Goal: Task Accomplishment & Management: Use online tool/utility

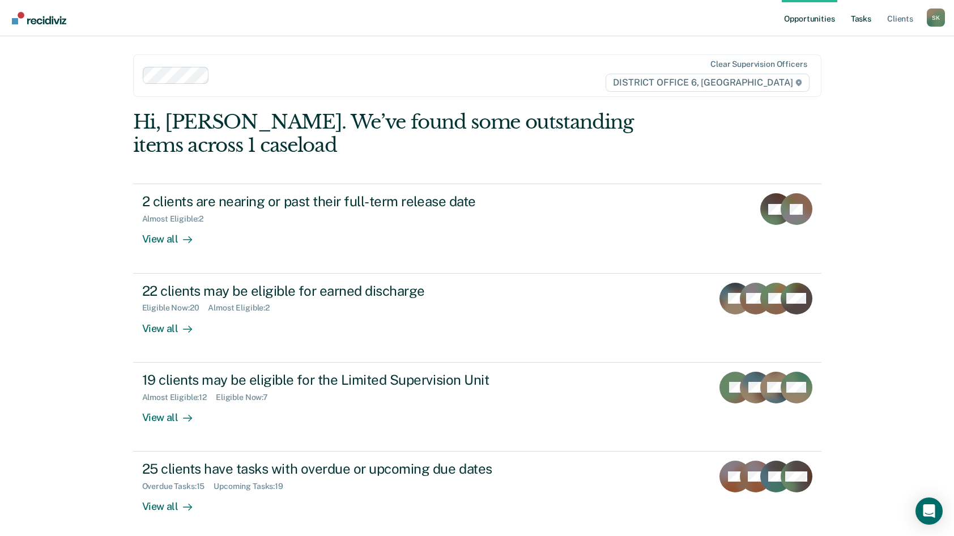
click at [864, 19] on link "Tasks" at bounding box center [861, 18] width 25 height 36
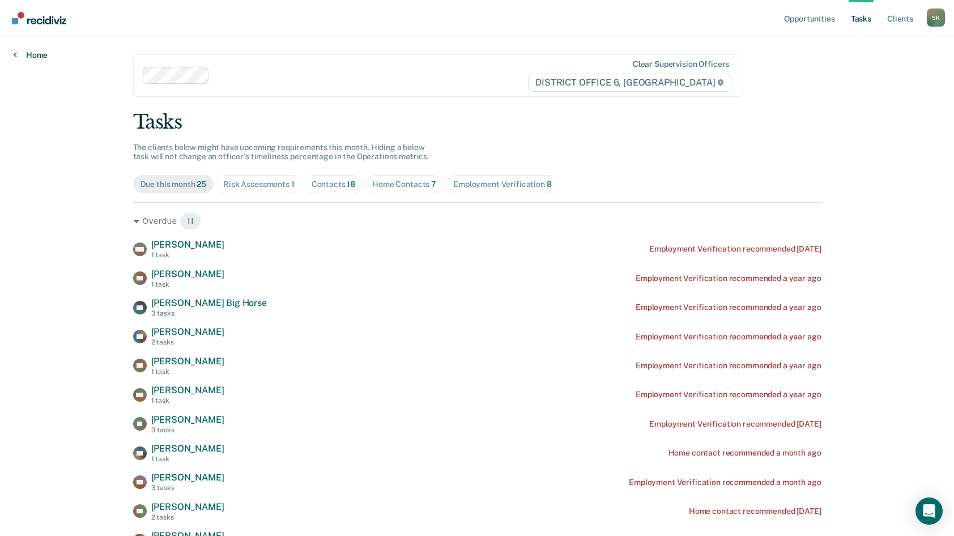
click at [27, 53] on link "Home" at bounding box center [31, 55] width 34 height 10
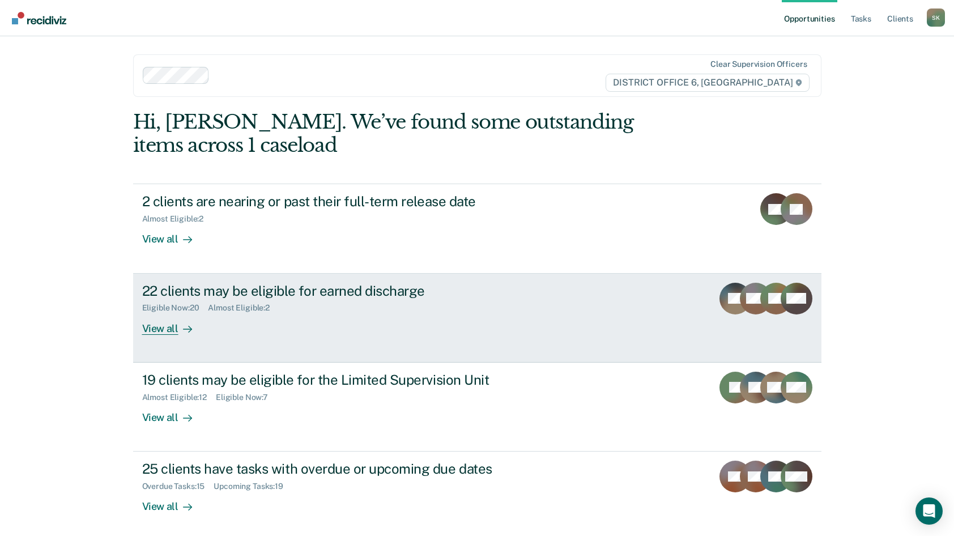
click at [171, 328] on div "View all" at bounding box center [173, 324] width 63 height 22
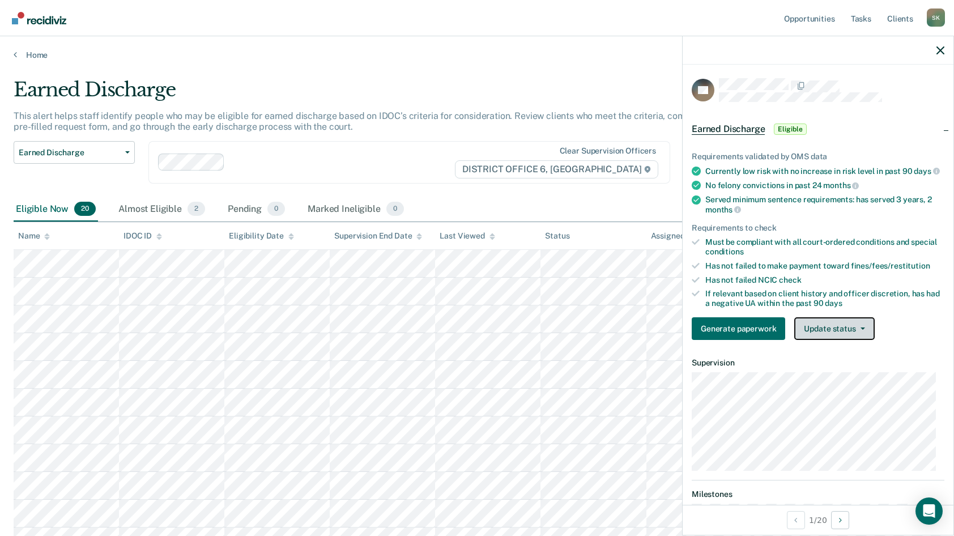
click at [864, 338] on button "Update status" at bounding box center [834, 328] width 80 height 23
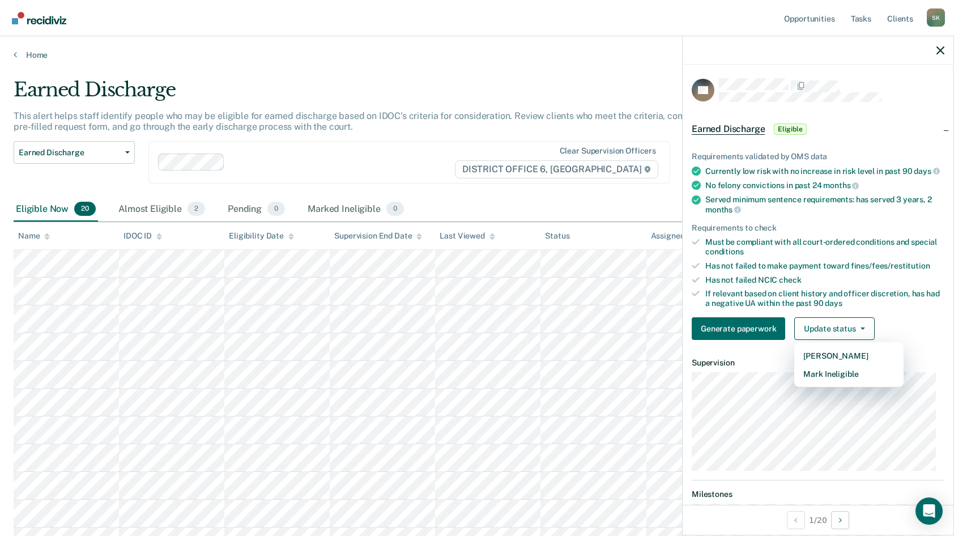
click at [606, 201] on div "Eligible Now 20 Almost Eligible 2 Pending 0 Marked Ineligible 0" at bounding box center [477, 209] width 927 height 25
click at [944, 48] on icon "button" at bounding box center [941, 50] width 8 height 8
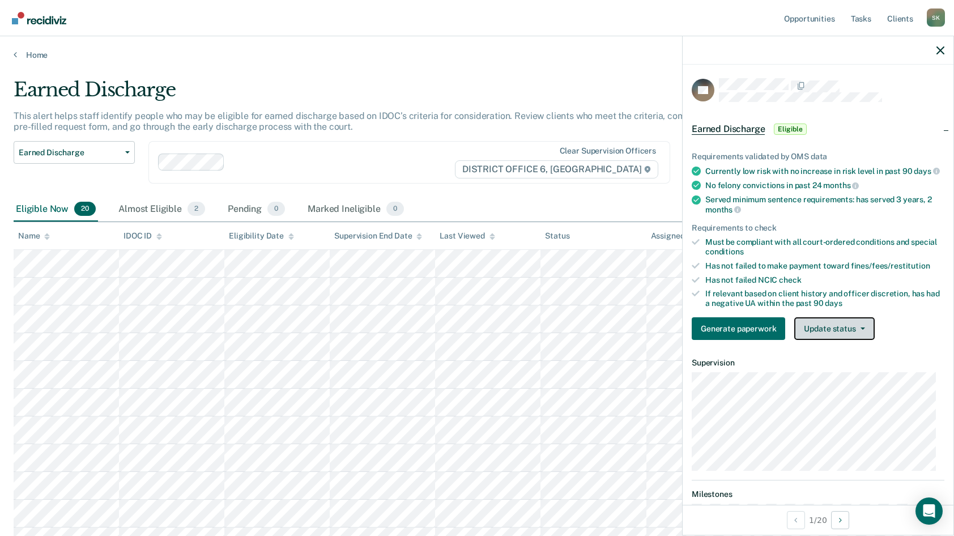
click at [861, 330] on icon "button" at bounding box center [863, 329] width 5 height 2
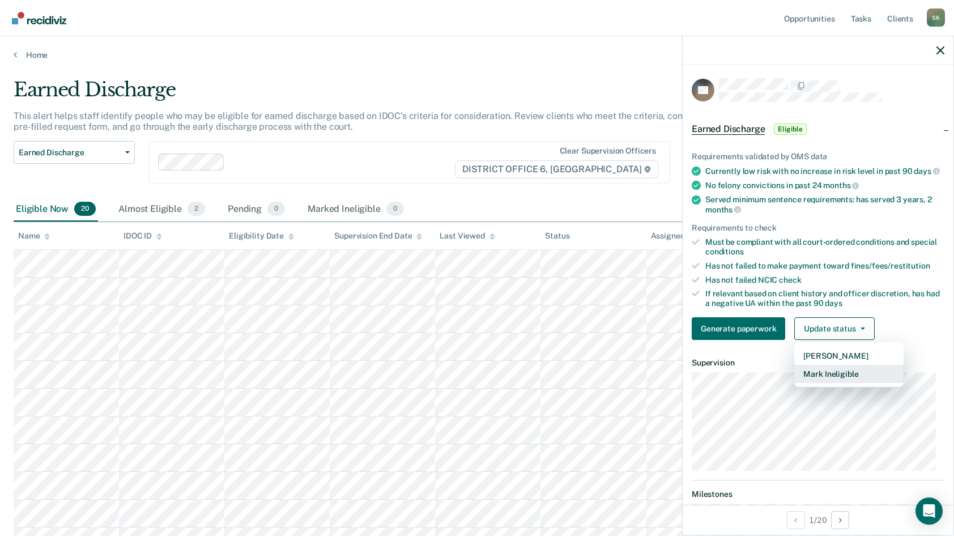
click at [862, 383] on button "Mark Ineligible" at bounding box center [848, 374] width 109 height 18
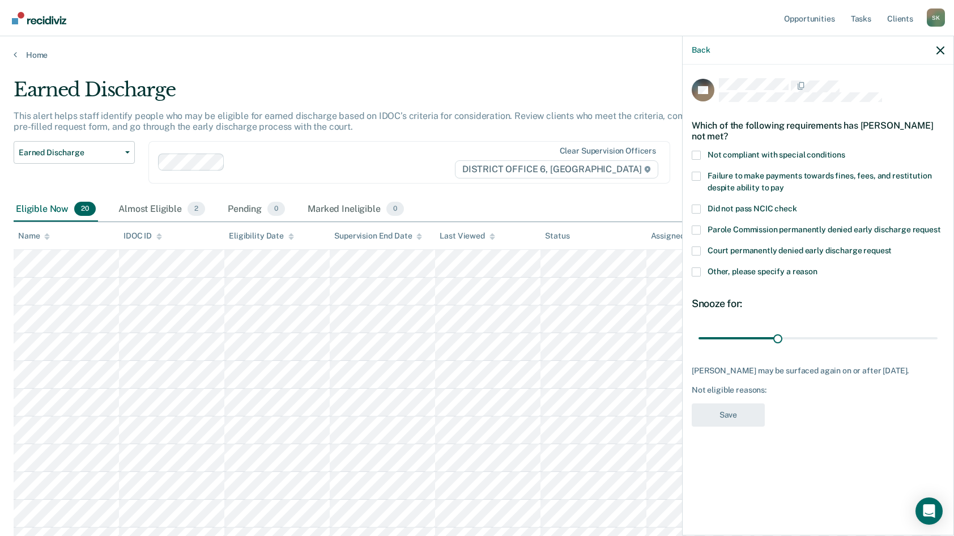
click at [700, 177] on span at bounding box center [696, 176] width 9 height 9
click at [784, 184] on input "Failure to make payments towards fines, fees, and restitution despite ability t…" at bounding box center [784, 184] width 0 height 0
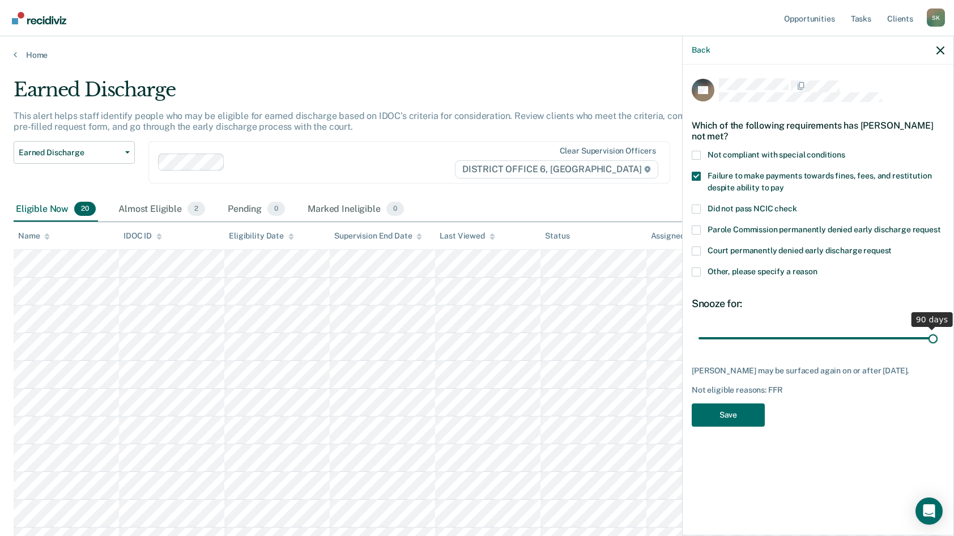
drag, startPoint x: 778, startPoint y: 334, endPoint x: 938, endPoint y: 358, distance: 161.6
type input "90"
click at [938, 348] on input "range" at bounding box center [818, 338] width 239 height 20
click at [737, 420] on button "Save" at bounding box center [728, 414] width 73 height 23
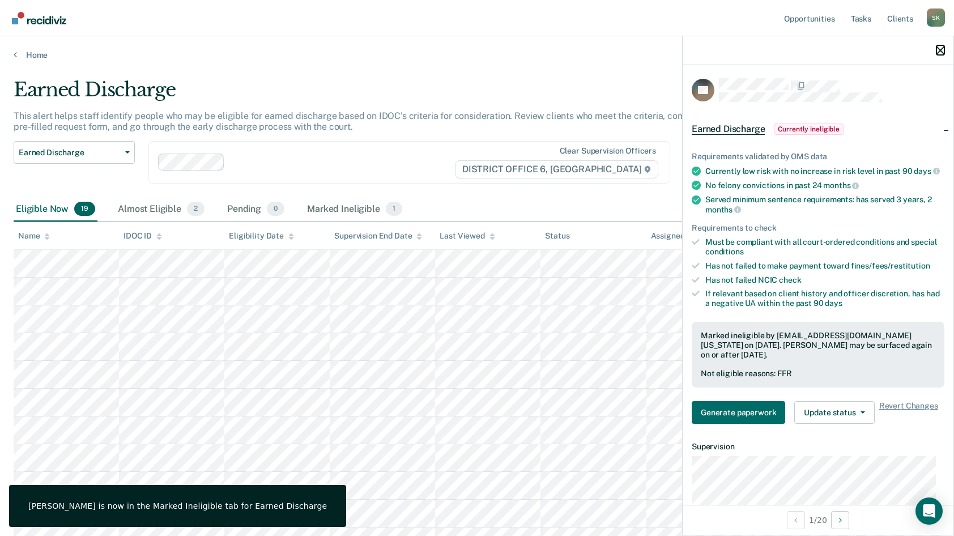
click at [937, 48] on icon "button" at bounding box center [941, 50] width 8 height 8
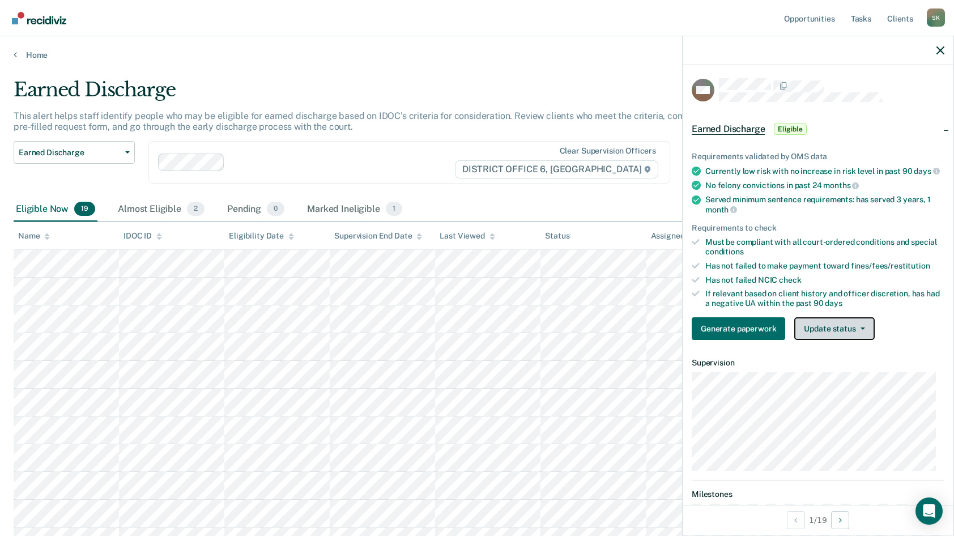
click at [858, 340] on button "Update status" at bounding box center [834, 328] width 80 height 23
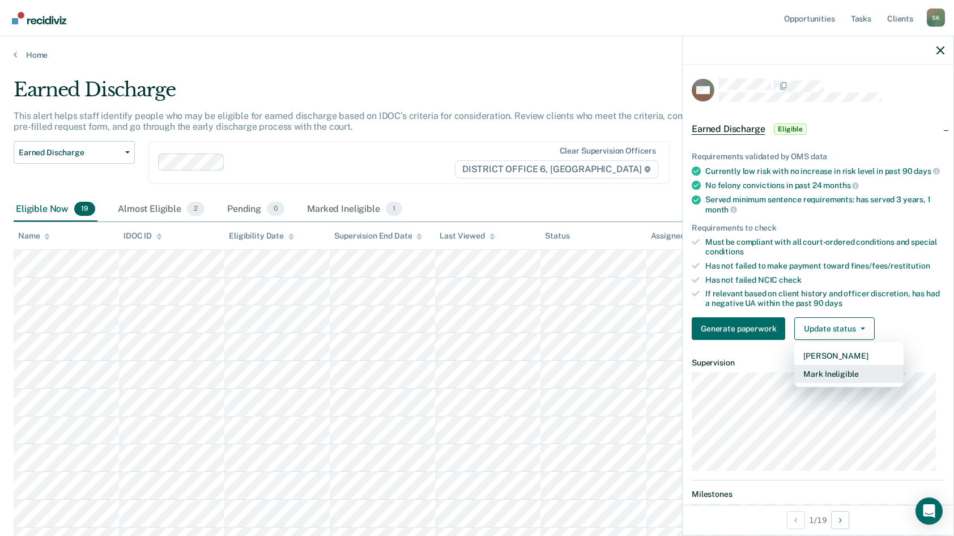
click at [845, 382] on button "Mark Ineligible" at bounding box center [848, 374] width 109 height 18
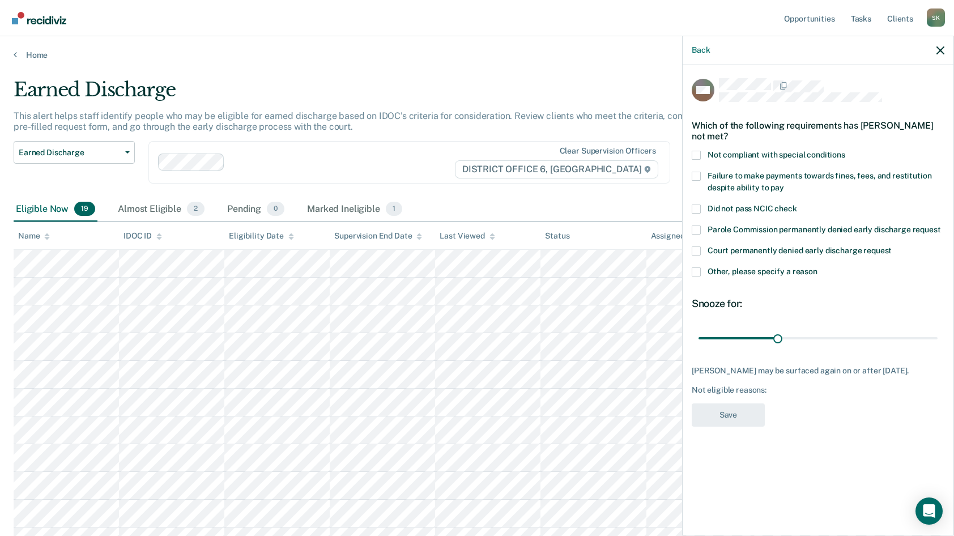
click at [698, 154] on span at bounding box center [696, 155] width 9 height 9
click at [845, 151] on input "Not compliant with special conditions" at bounding box center [845, 151] width 0 height 0
click at [734, 413] on button "Save" at bounding box center [728, 414] width 73 height 23
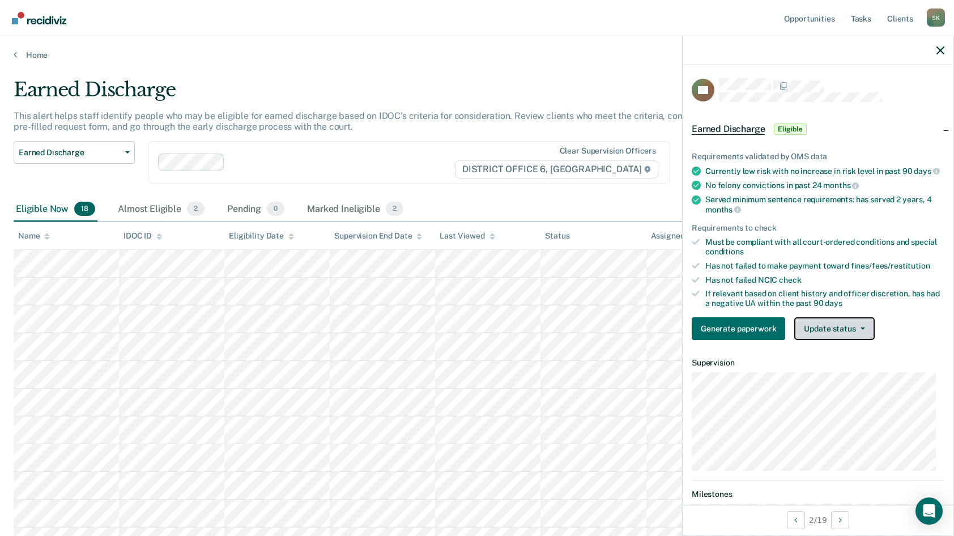
click at [849, 335] on button "Update status" at bounding box center [834, 328] width 80 height 23
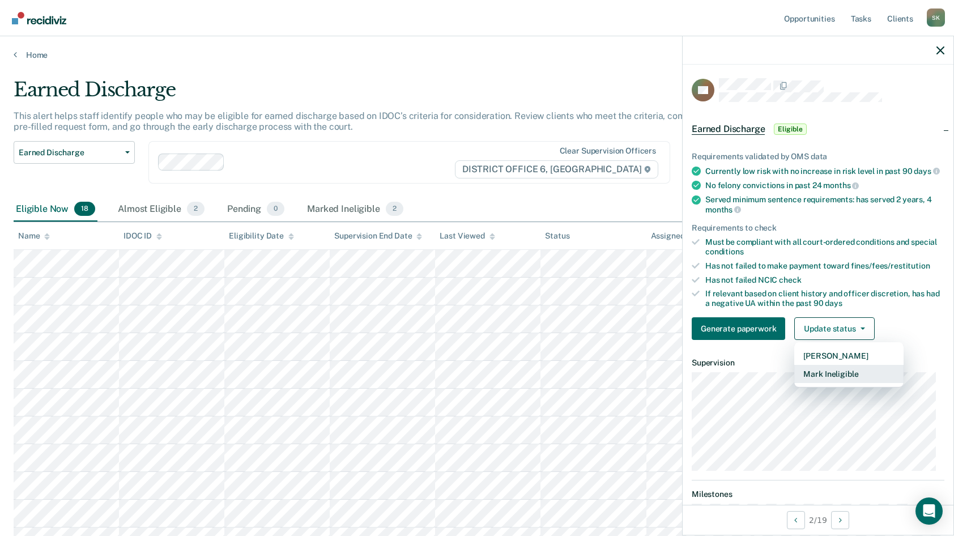
click at [844, 383] on button "Mark Ineligible" at bounding box center [848, 374] width 109 height 18
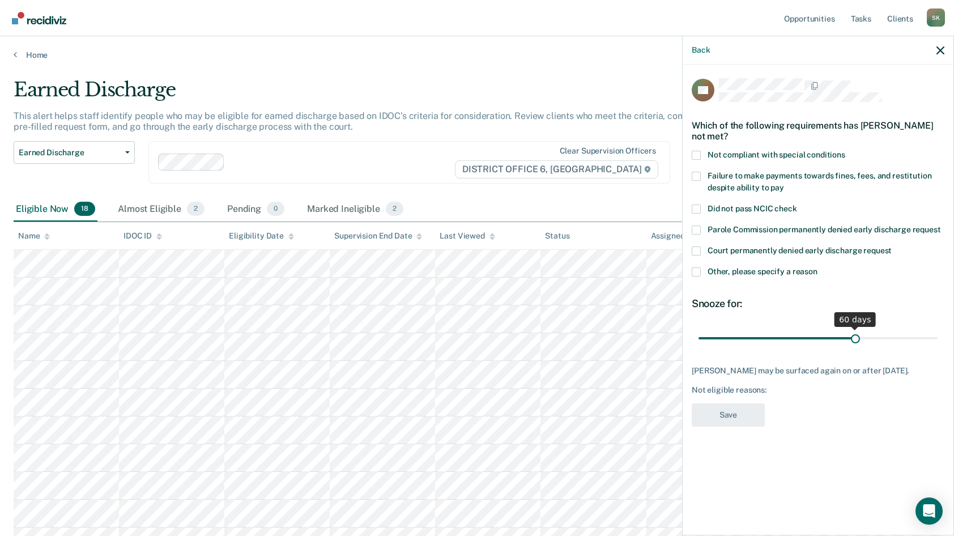
drag, startPoint x: 777, startPoint y: 339, endPoint x: 856, endPoint y: 368, distance: 83.2
type input "60"
click at [856, 348] on input "range" at bounding box center [818, 338] width 239 height 20
click at [699, 156] on span at bounding box center [696, 155] width 9 height 9
click at [845, 151] on input "Not compliant with special conditions" at bounding box center [845, 151] width 0 height 0
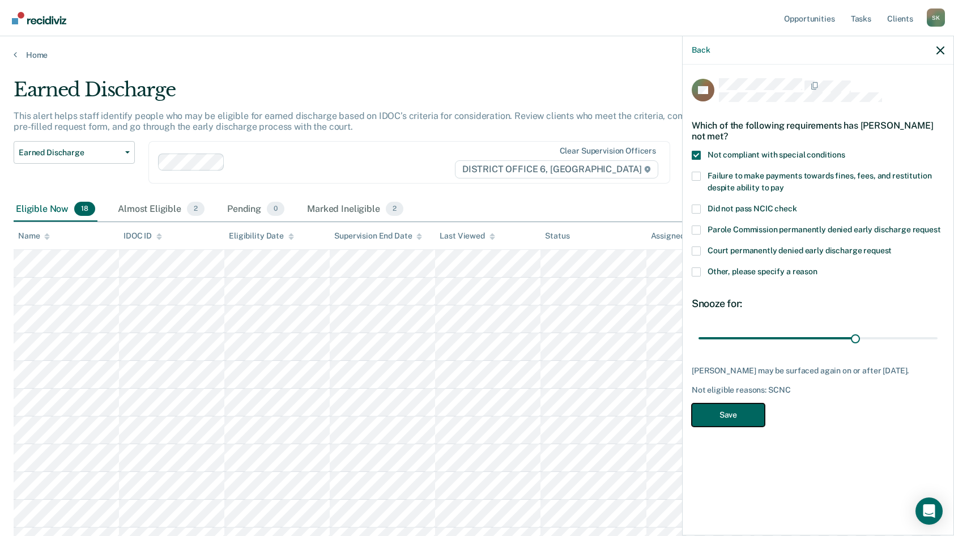
click at [742, 422] on button "Save" at bounding box center [728, 414] width 73 height 23
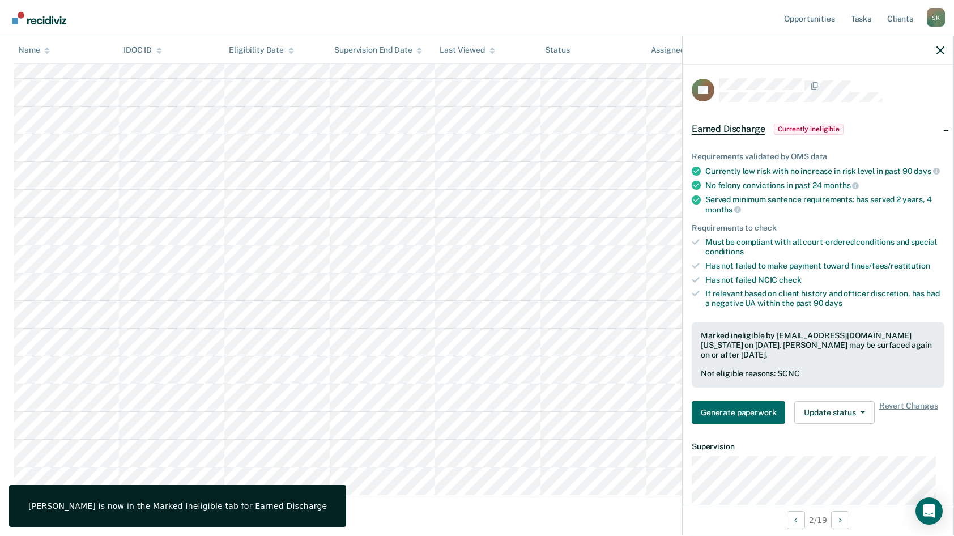
scroll to position [267, 0]
